Goal: Information Seeking & Learning: Learn about a topic

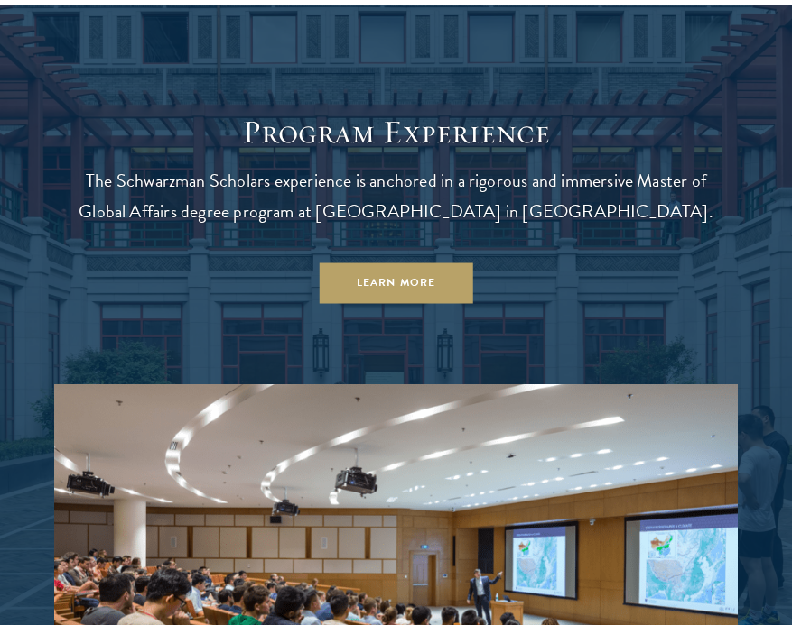
scroll to position [1358, 0]
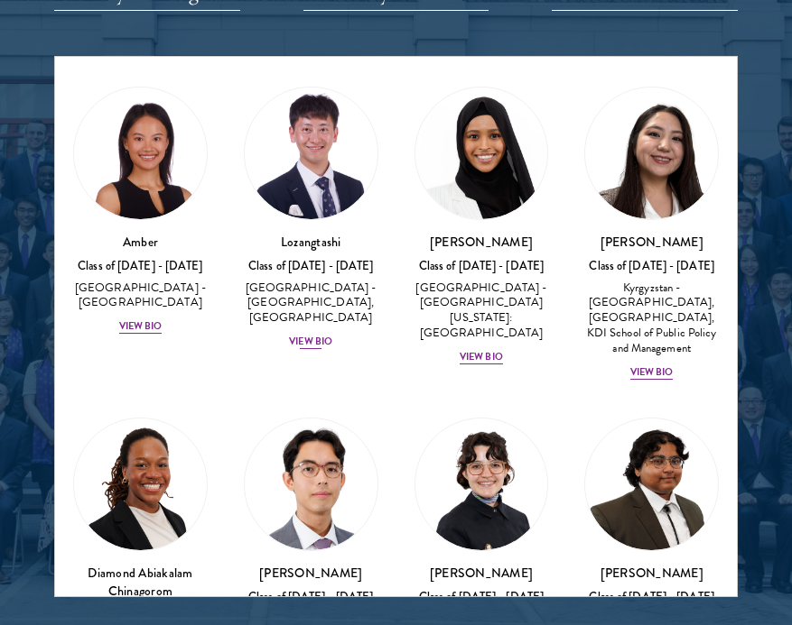
scroll to position [116, 0]
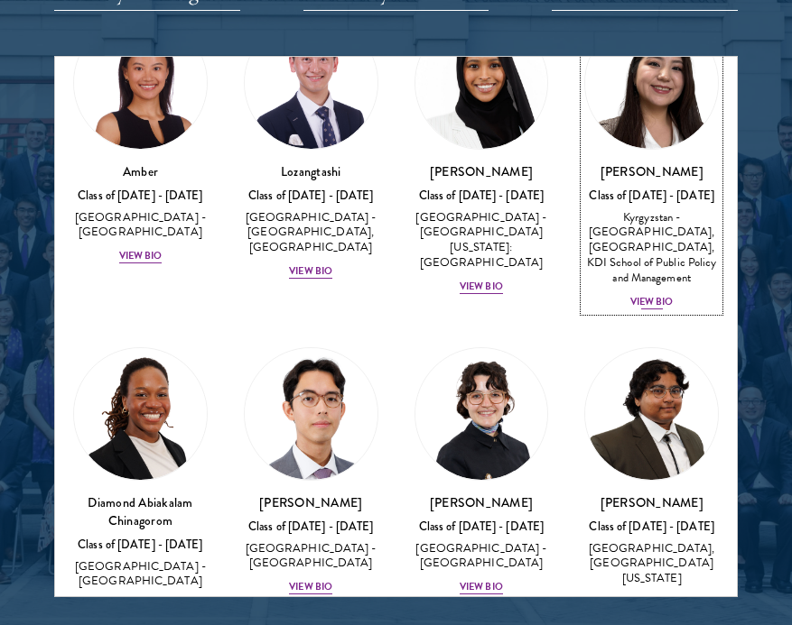
click at [649, 307] on div "View Bio" at bounding box center [651, 302] width 43 height 14
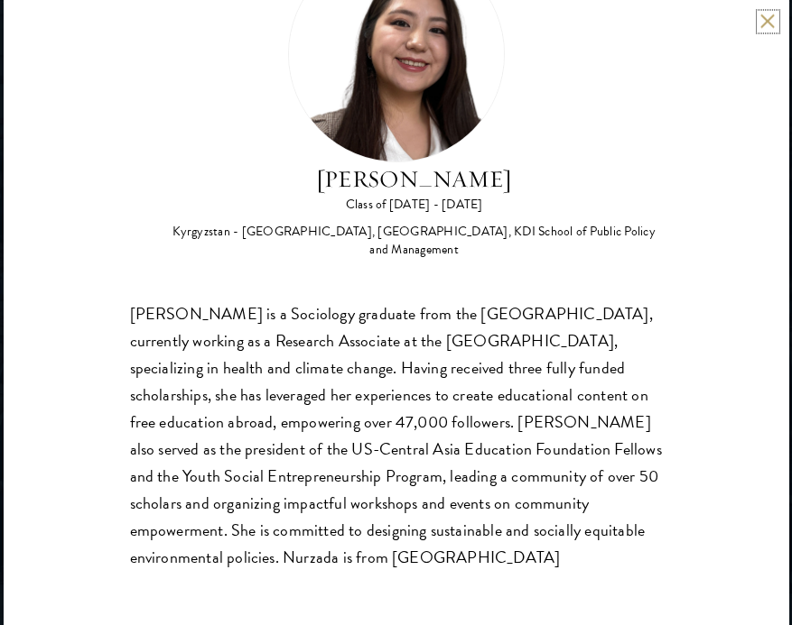
scroll to position [2350, 0]
drag, startPoint x: 312, startPoint y: 554, endPoint x: 125, endPoint y: 319, distance: 300.7
click at [125, 319] on div "Nurzada Abdivalieva Class of [DATE] - [DATE] [GEOGRAPHIC_DATA] - [GEOGRAPHIC_DA…" at bounding box center [396, 312] width 785 height 625
copy div "[PERSON_NAME] is a Sociology graduate from the [GEOGRAPHIC_DATA], currently wor…"
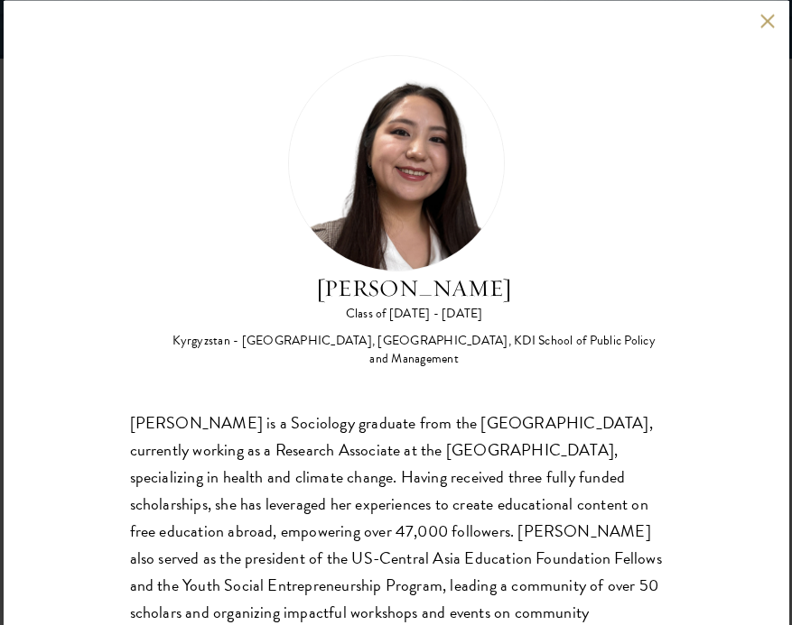
scroll to position [108, 0]
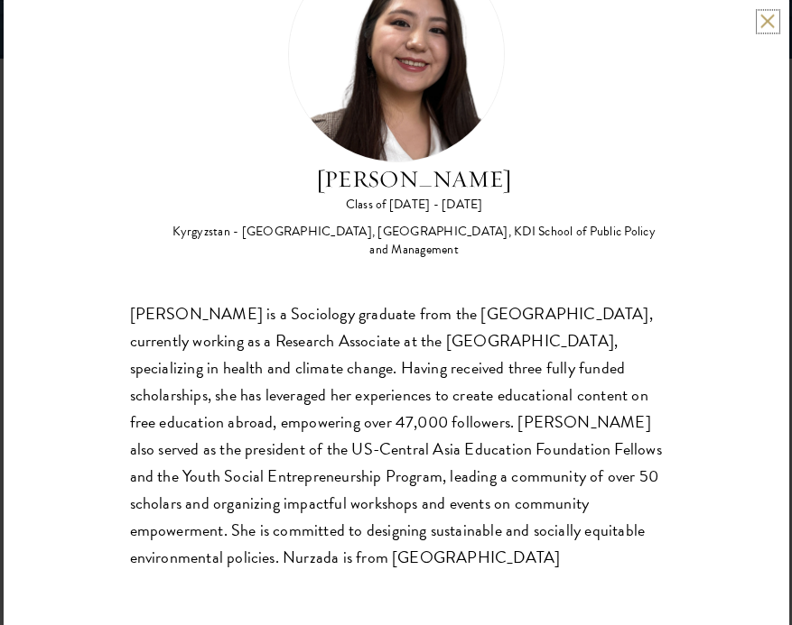
click at [763, 20] on button at bounding box center [767, 21] width 15 height 15
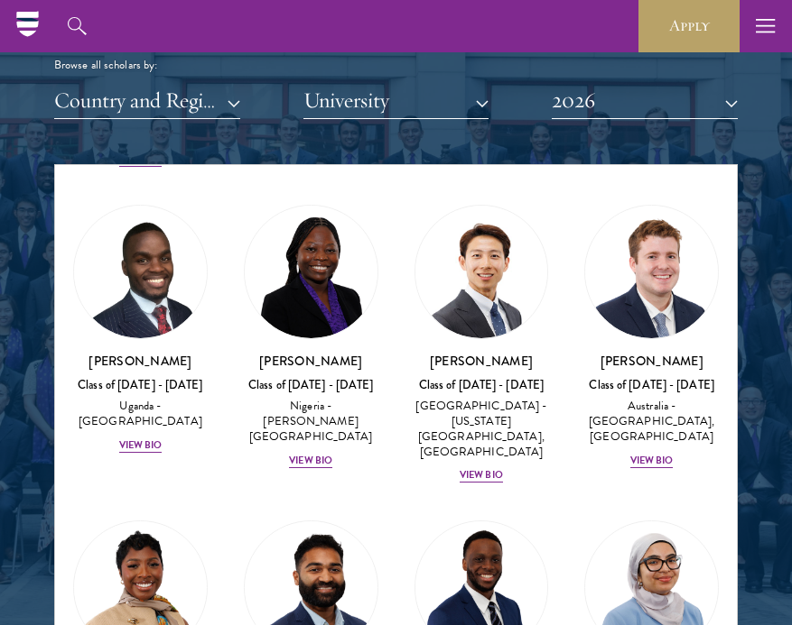
scroll to position [679, 0]
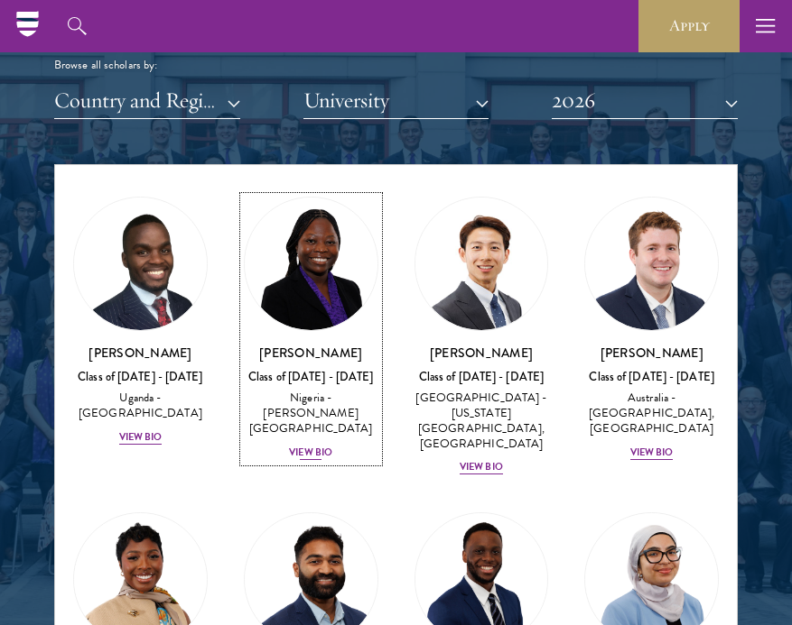
click at [301, 446] on div "View Bio" at bounding box center [310, 453] width 43 height 14
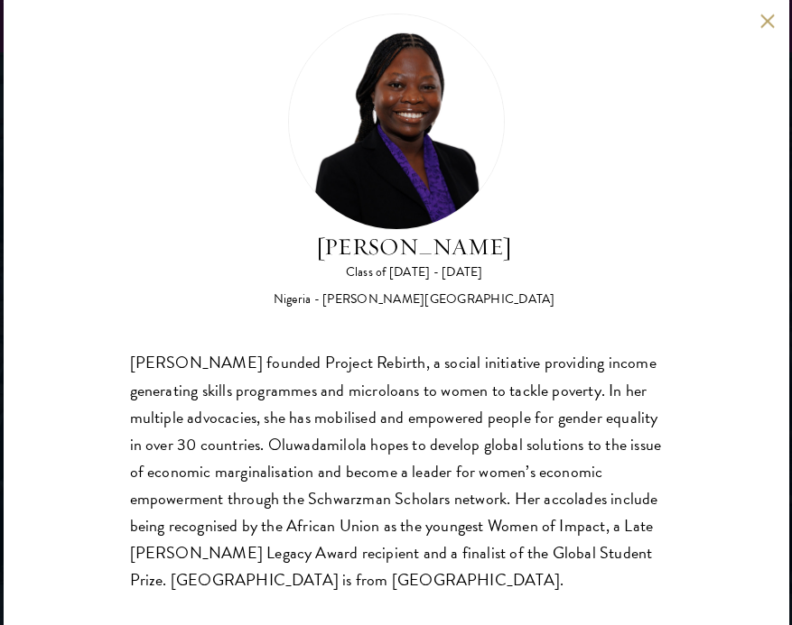
scroll to position [63, 0]
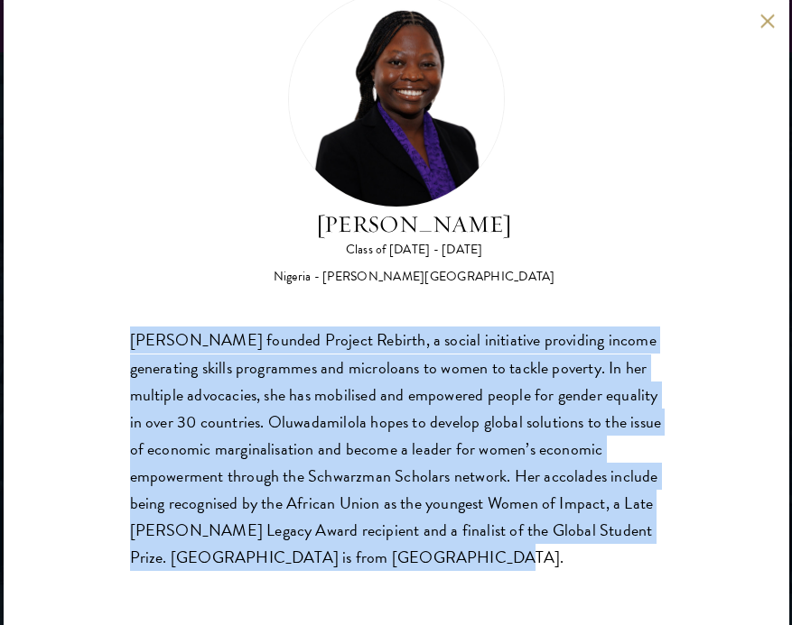
drag, startPoint x: 128, startPoint y: 340, endPoint x: 366, endPoint y: 558, distance: 322.6
click at [366, 558] on div "[PERSON_NAME] Class of [DATE] - [DATE] [GEOGRAPHIC_DATA] - [PERSON_NAME][GEOGRA…" at bounding box center [396, 312] width 785 height 625
copy div "[PERSON_NAME] founded Project Rebirth, a social initiative providing income gen…"
click at [763, 21] on button at bounding box center [767, 21] width 15 height 15
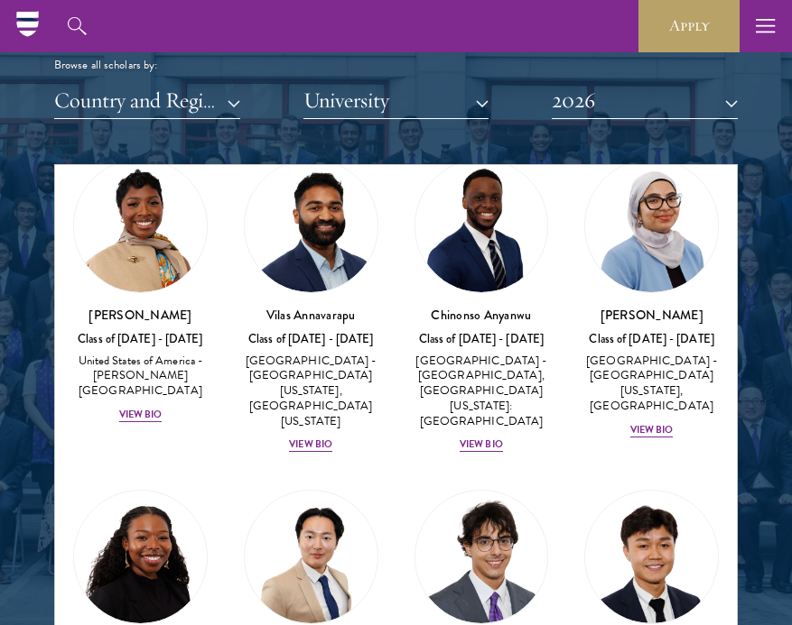
scroll to position [1040, 0]
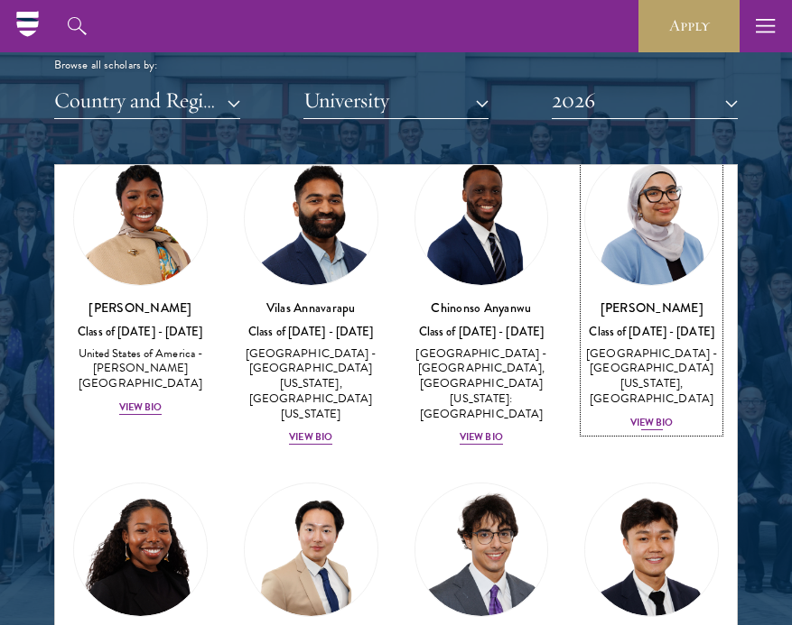
click at [649, 416] on div "View Bio" at bounding box center [651, 423] width 43 height 14
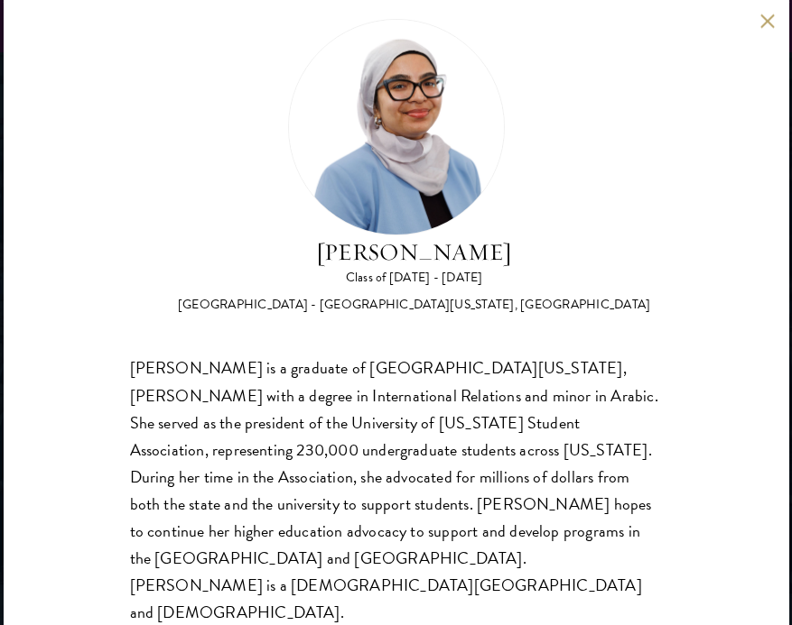
scroll to position [36, 0]
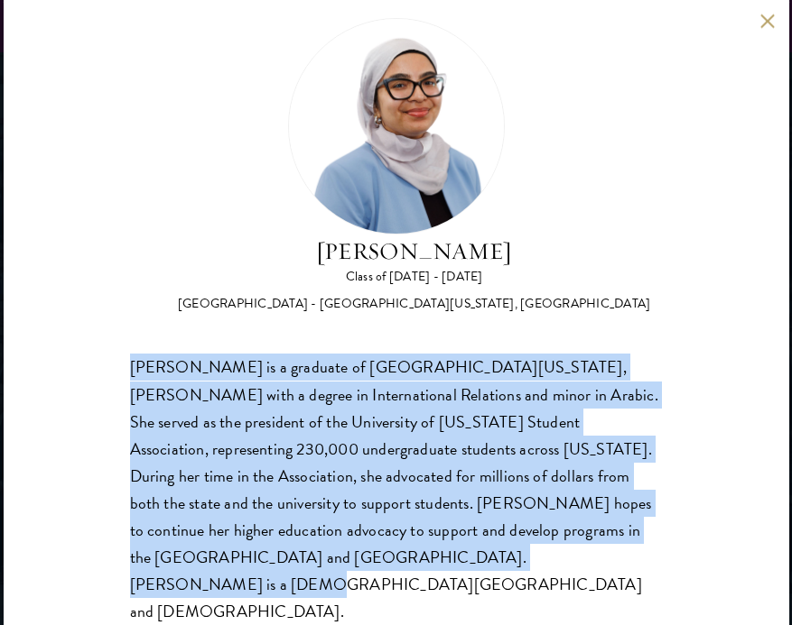
drag, startPoint x: 119, startPoint y: 369, endPoint x: 339, endPoint y: 570, distance: 298.4
click at [339, 570] on div "[PERSON_NAME] Class of [DATE] - [DATE] [GEOGRAPHIC_DATA] - [GEOGRAPHIC_DATA][US…" at bounding box center [396, 312] width 785 height 625
copy div "[PERSON_NAME] is a graduate of [GEOGRAPHIC_DATA][US_STATE], [PERSON_NAME] with …"
click at [768, 21] on button at bounding box center [767, 21] width 15 height 15
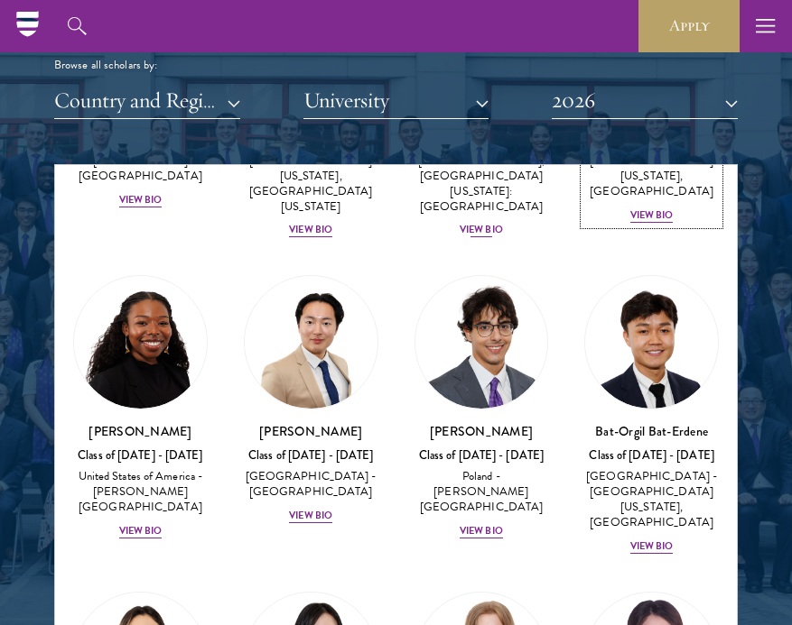
scroll to position [1265, 0]
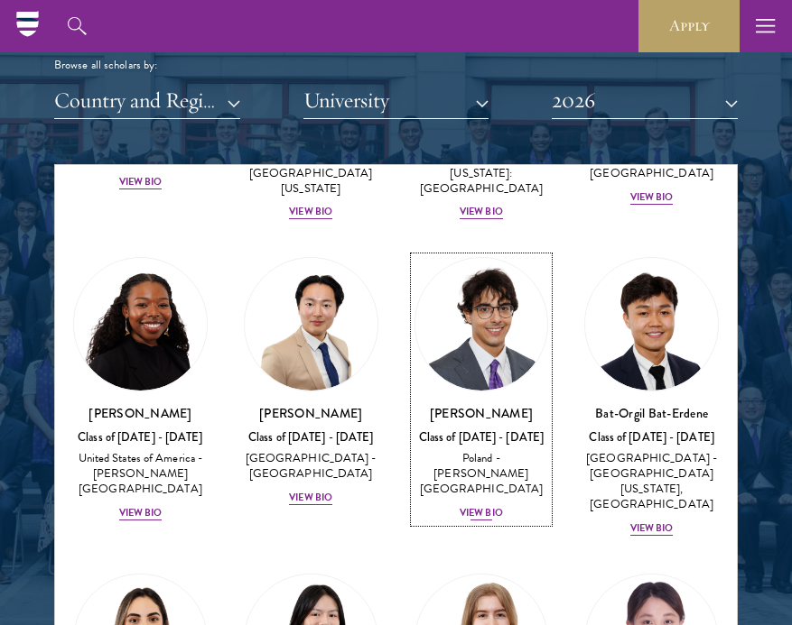
click at [480, 506] on div "View Bio" at bounding box center [480, 513] width 43 height 14
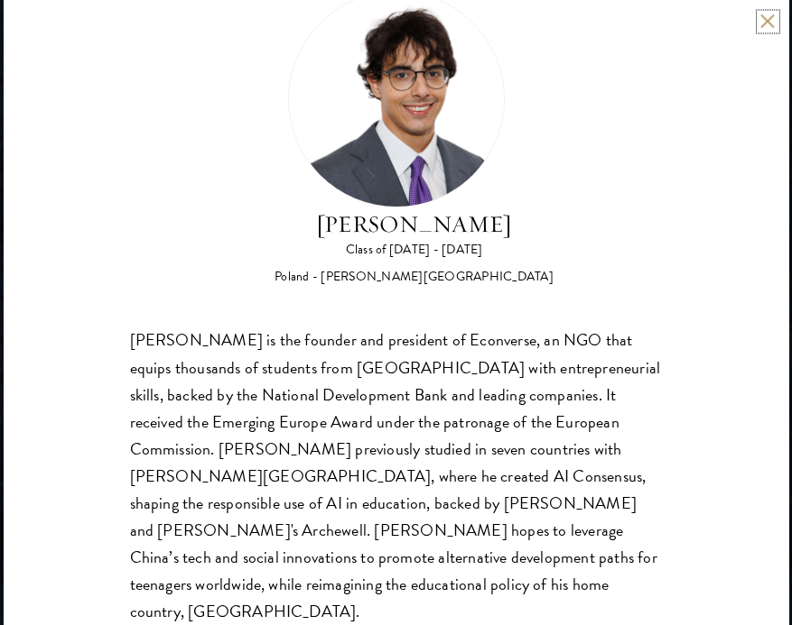
scroll to position [2287, 0]
click at [772, 20] on button at bounding box center [767, 21] width 15 height 15
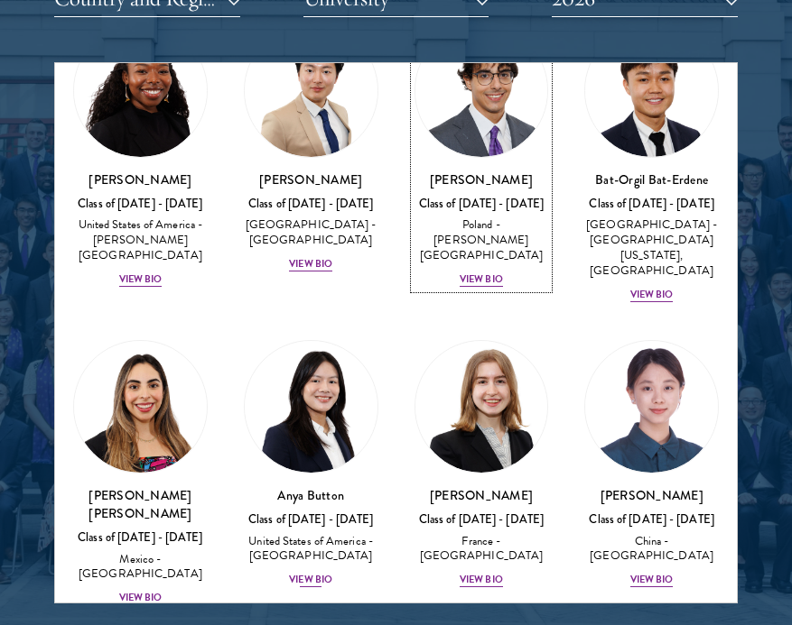
scroll to position [1430, 0]
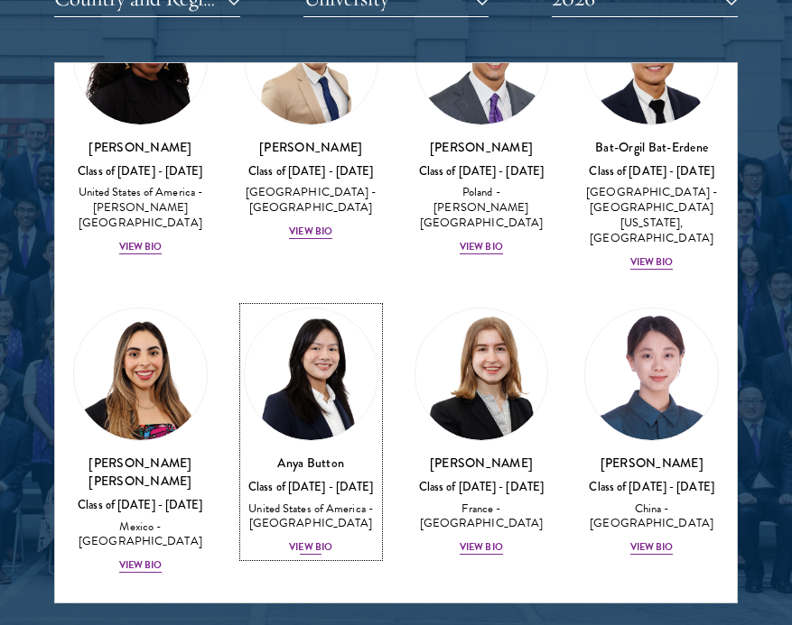
click at [306, 541] on div "View Bio" at bounding box center [310, 548] width 43 height 14
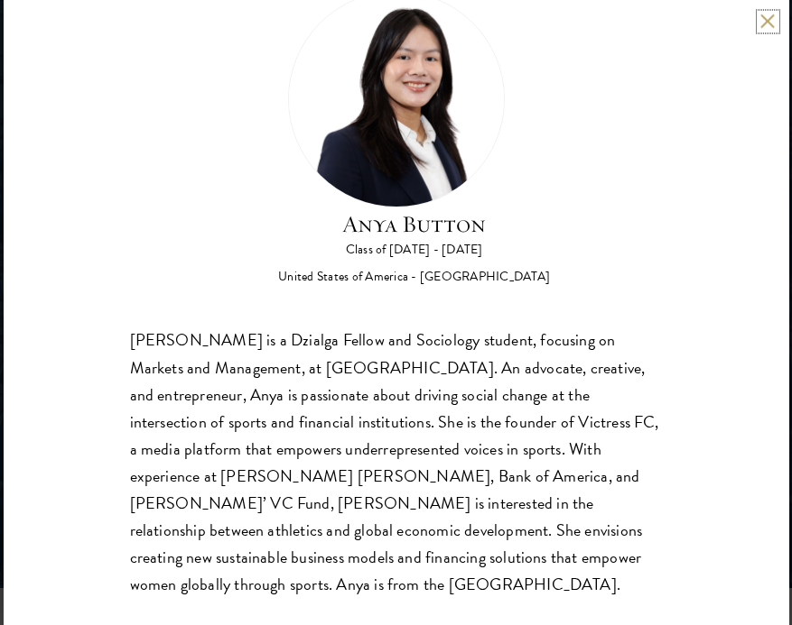
scroll to position [2420, 0]
